Goal: Book appointment/travel/reservation

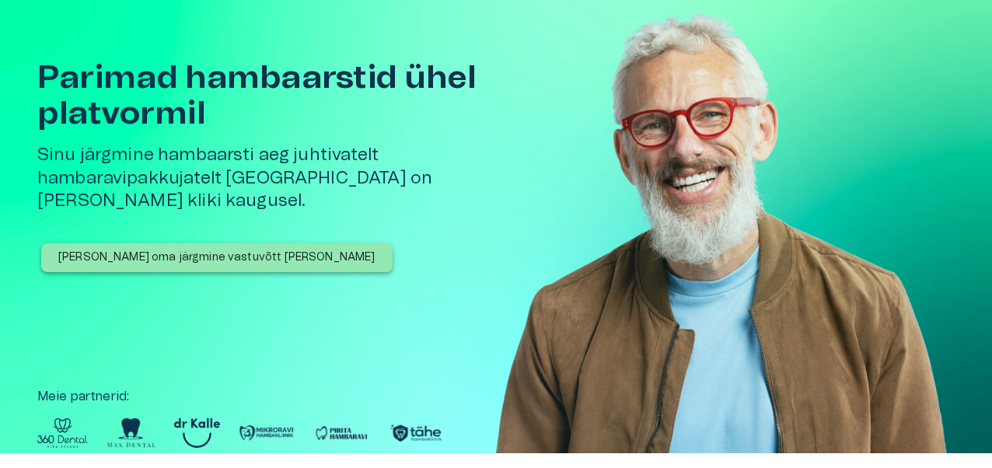
scroll to position [58, 0]
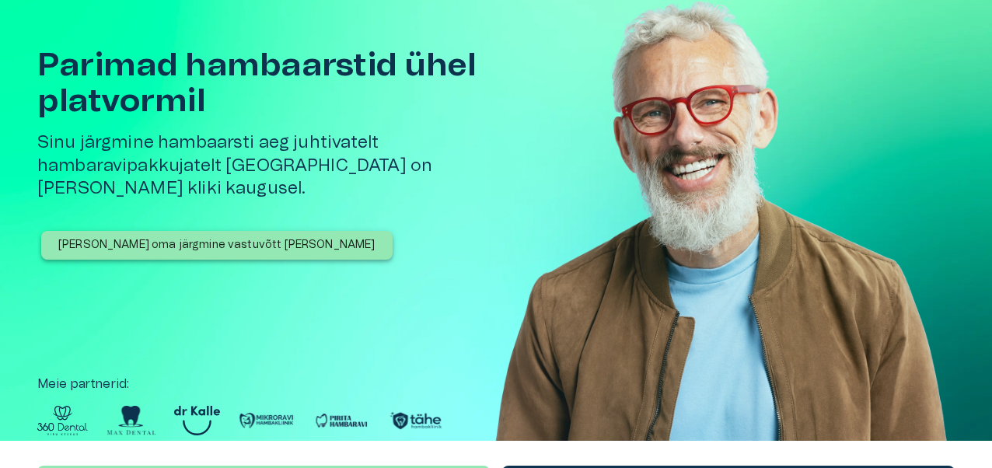
click at [226, 237] on p "[PERSON_NAME] oma järgmine vastuvõtt [PERSON_NAME]" at bounding box center [216, 245] width 317 height 16
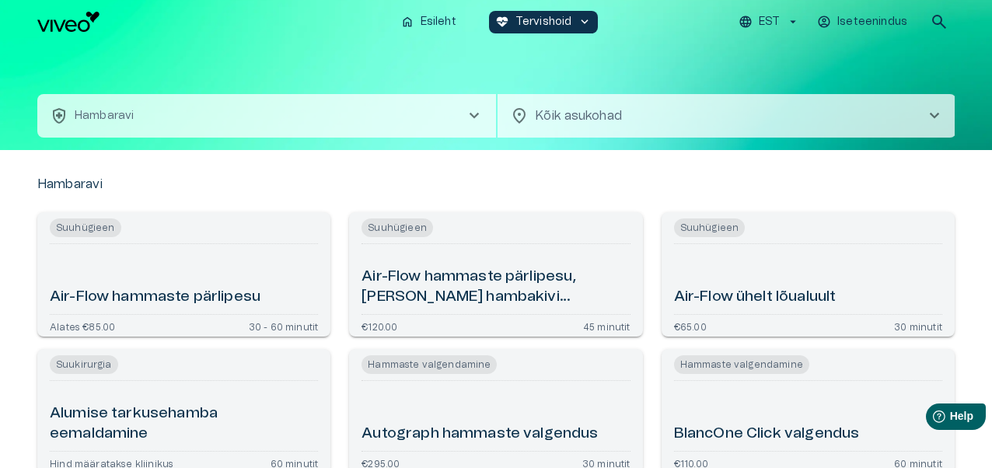
click at [480, 117] on span "chevron_right" at bounding box center [474, 116] width 19 height 19
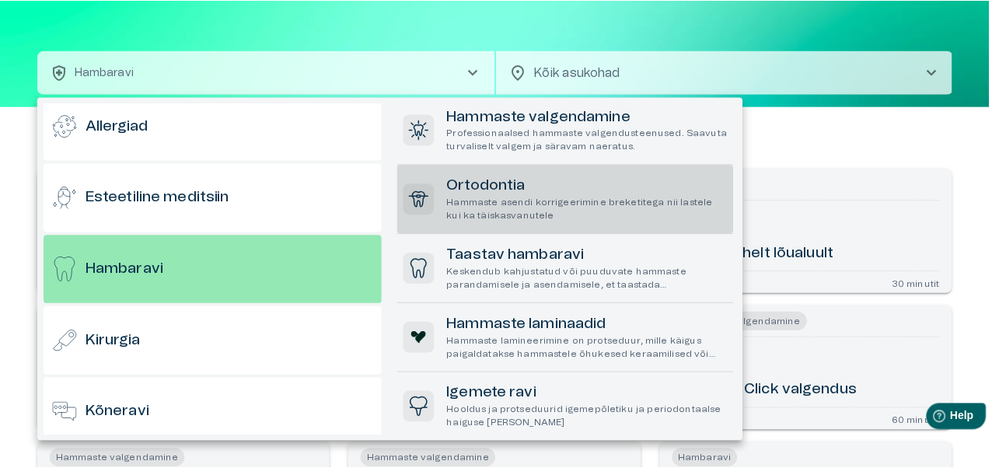
scroll to position [542, 0]
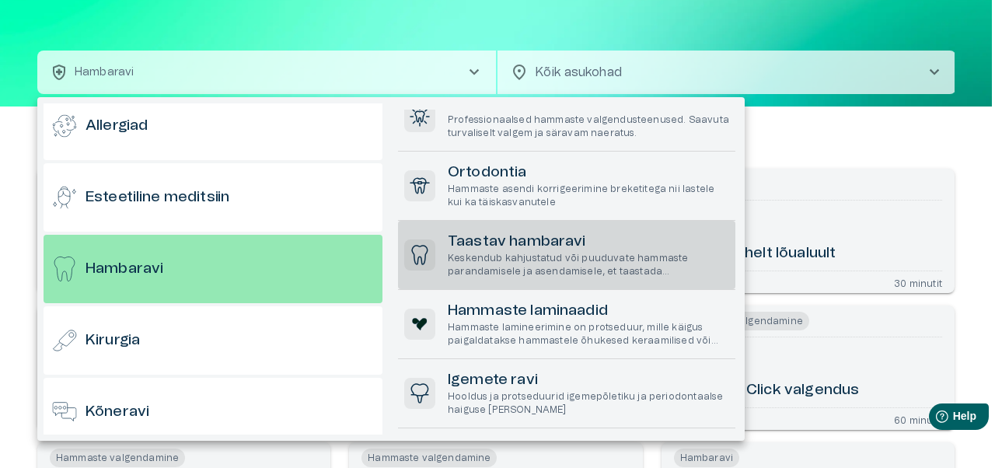
click at [514, 246] on h6 "Taastav hambaravi" at bounding box center [588, 242] width 281 height 21
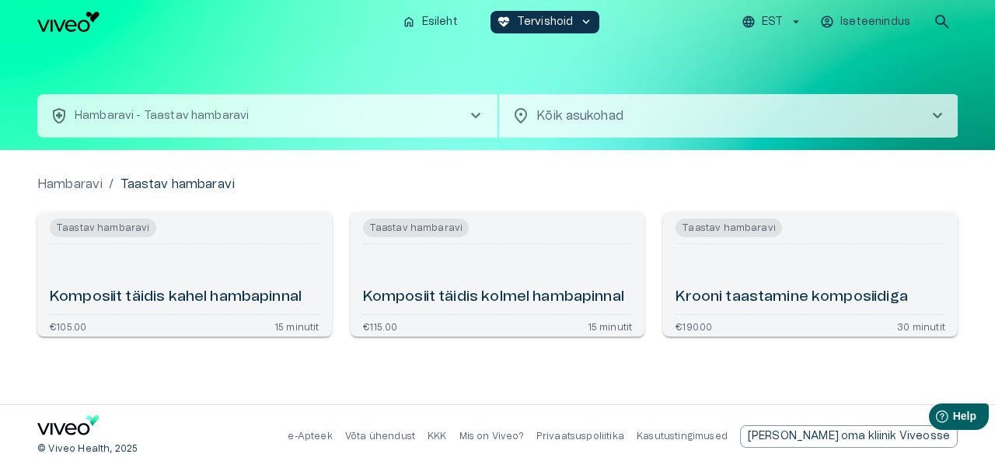
click at [475, 120] on span "chevron_right" at bounding box center [476, 116] width 19 height 19
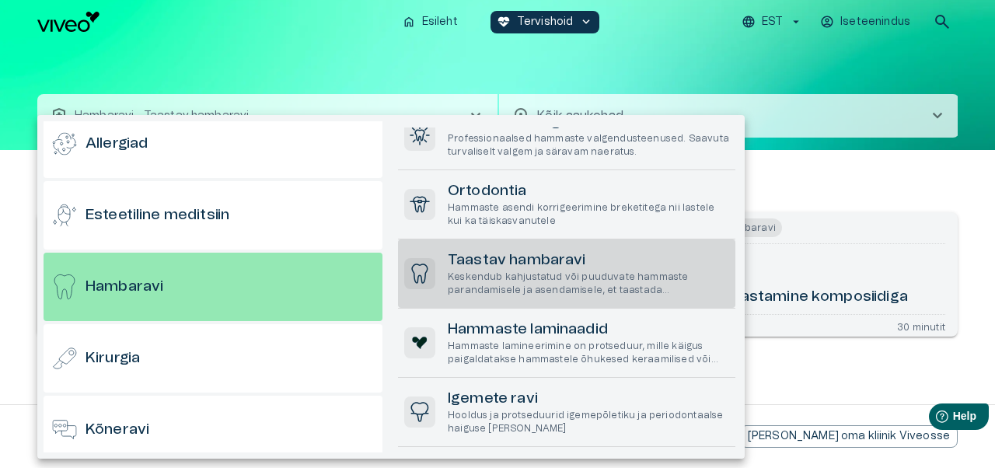
scroll to position [542, 0]
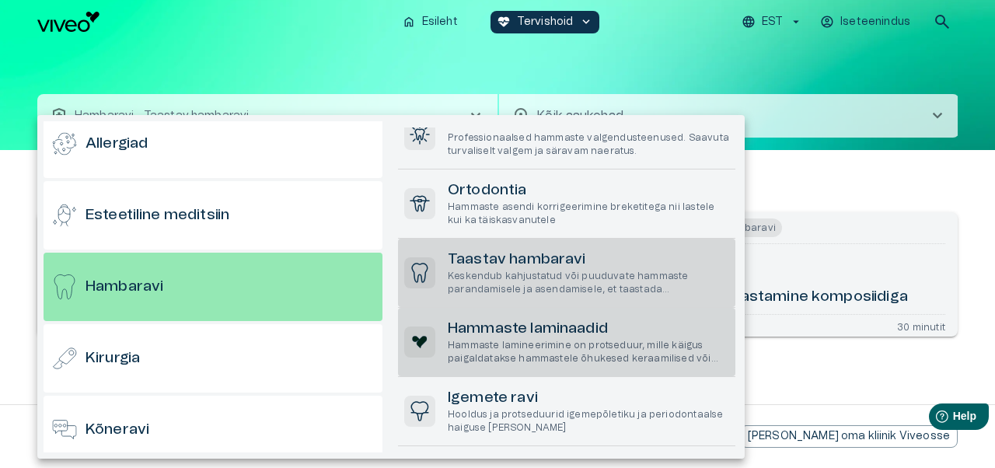
click at [558, 349] on p "Hammaste lamineerimine on protseduur, mille käigus paigaldatakse hammastele õhu…" at bounding box center [588, 352] width 281 height 26
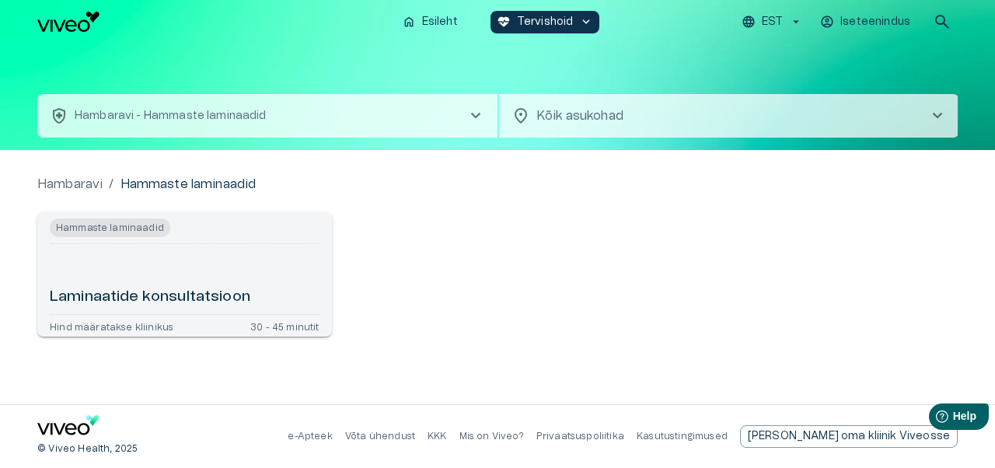
click at [169, 116] on p "Hambaravi - Hammaste laminaadid" at bounding box center [171, 116] width 192 height 16
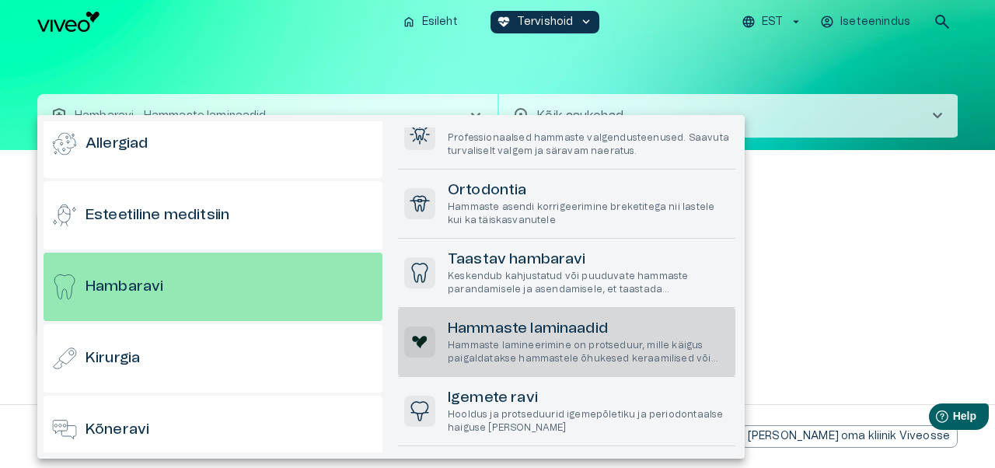
scroll to position [541, 0]
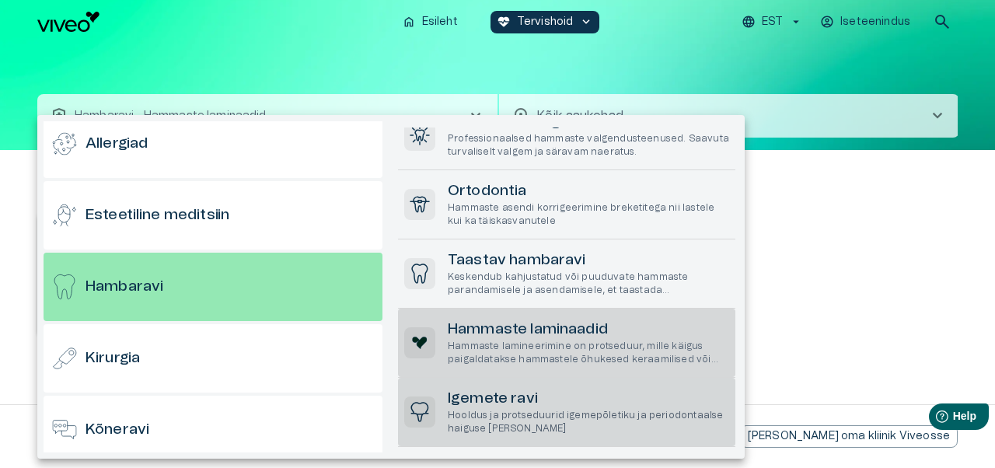
click at [477, 404] on h6 "Igemete ravi" at bounding box center [588, 399] width 281 height 21
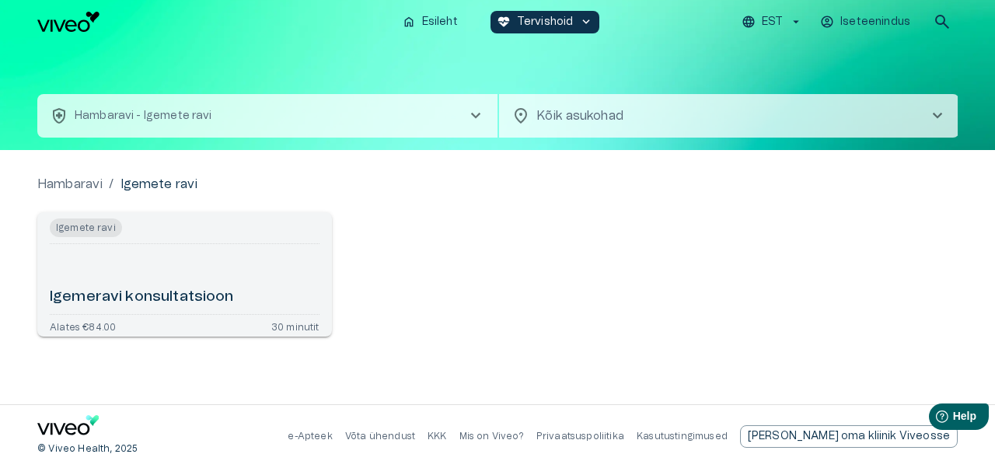
click at [474, 117] on span "chevron_right" at bounding box center [476, 116] width 19 height 19
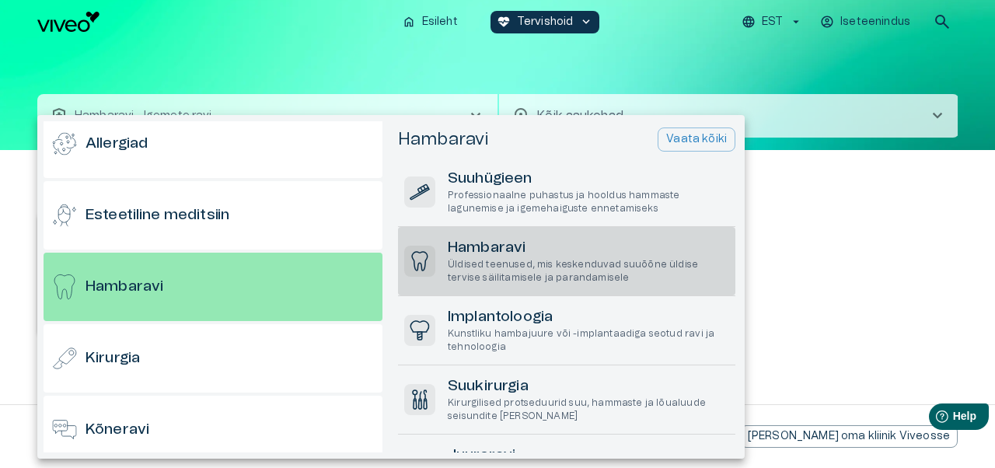
click at [511, 269] on p "Üldised teenused, mis keskenduvad suuõõne üldise tervise säilitamisele ja paran…" at bounding box center [588, 271] width 281 height 26
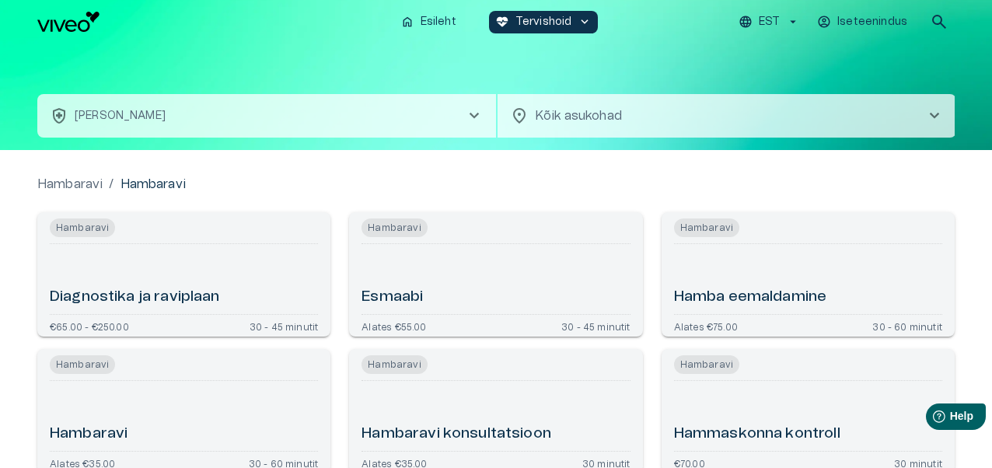
click at [477, 103] on button "health_and_safety [PERSON_NAME] chevron_right" at bounding box center [266, 116] width 459 height 44
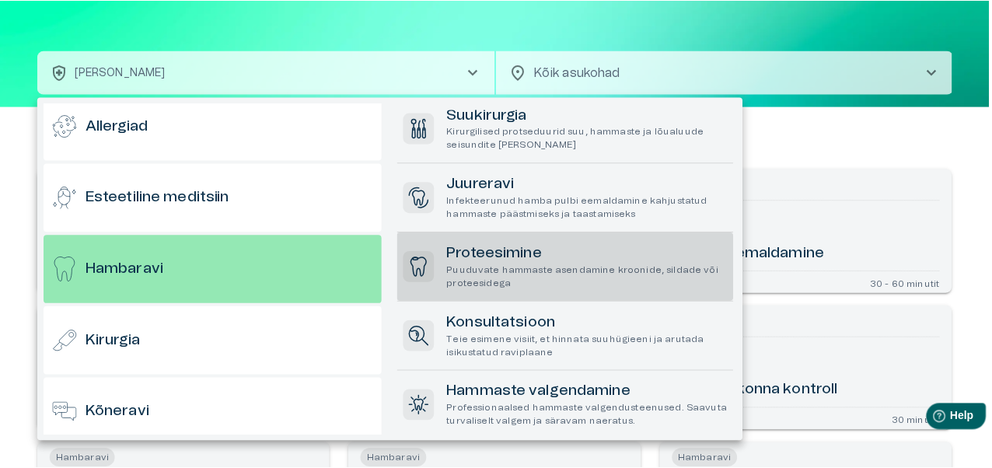
scroll to position [284, 0]
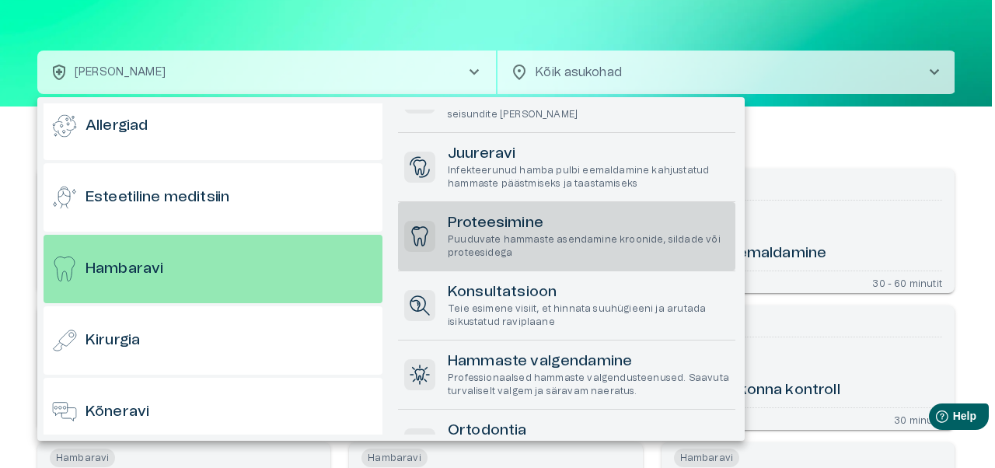
click at [470, 242] on p "Puuduvate hammaste asendamine kroonide, sildade või proteesidega" at bounding box center [588, 246] width 281 height 26
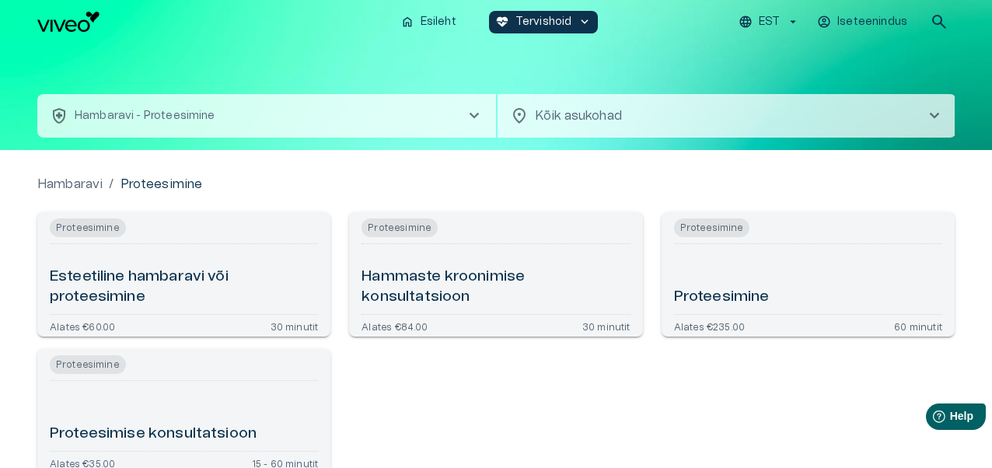
click at [178, 276] on h6 "Esteetiline hambaravi või proteesimine" at bounding box center [184, 287] width 268 height 41
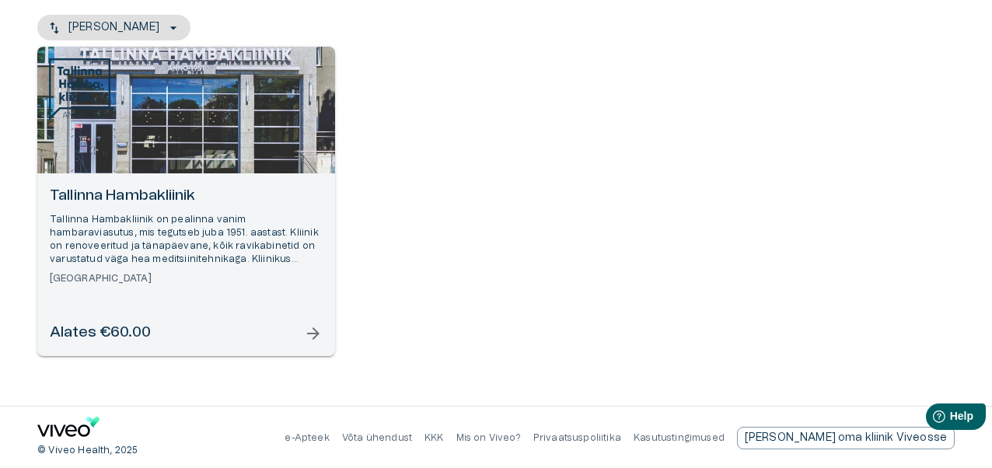
scroll to position [187, 0]
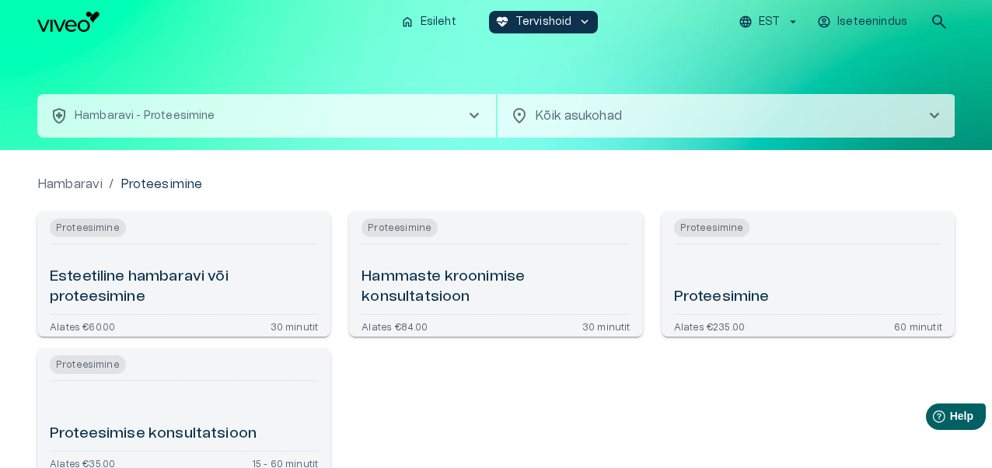
scroll to position [44, 0]
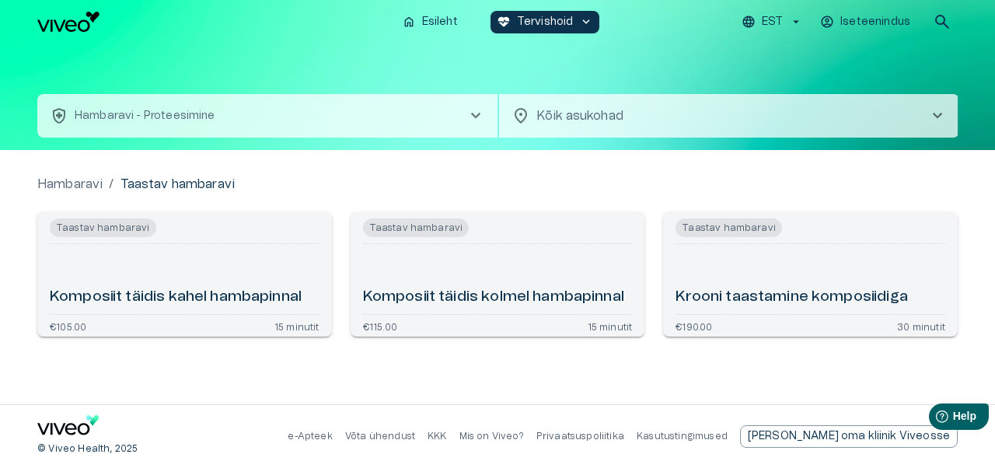
click at [202, 295] on h6 "Komposiit täidis kahel hambapinnal" at bounding box center [176, 297] width 252 height 21
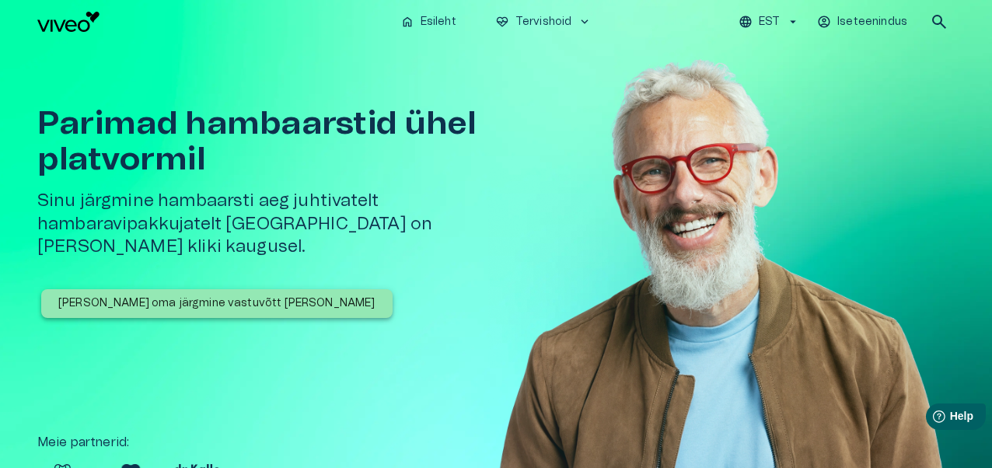
scroll to position [58, 0]
